Goal: Navigation & Orientation: Find specific page/section

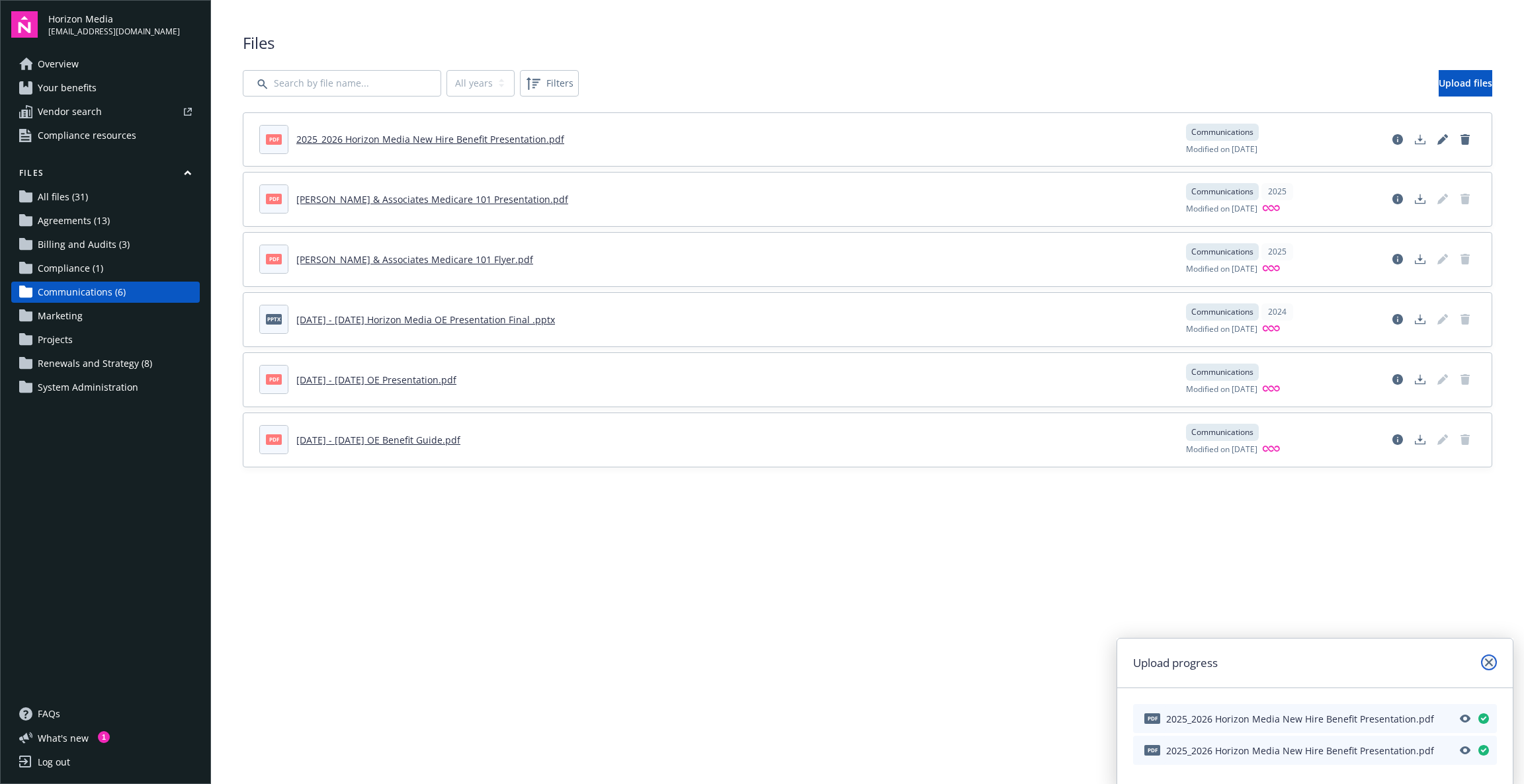
click at [1490, 665] on icon "close" at bounding box center [1489, 663] width 8 height 8
